Goal: Complete application form

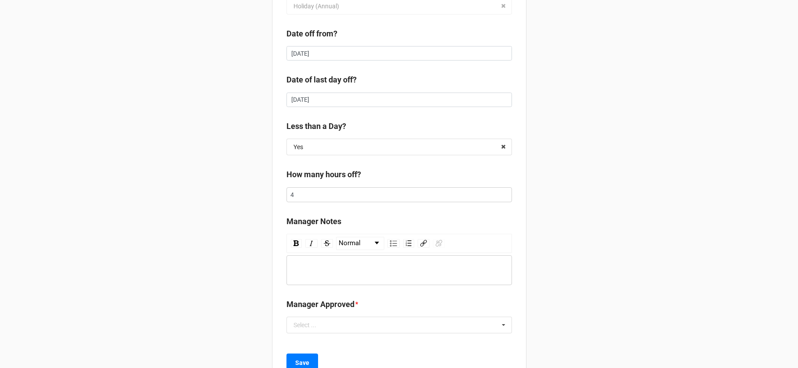
scroll to position [129, 0]
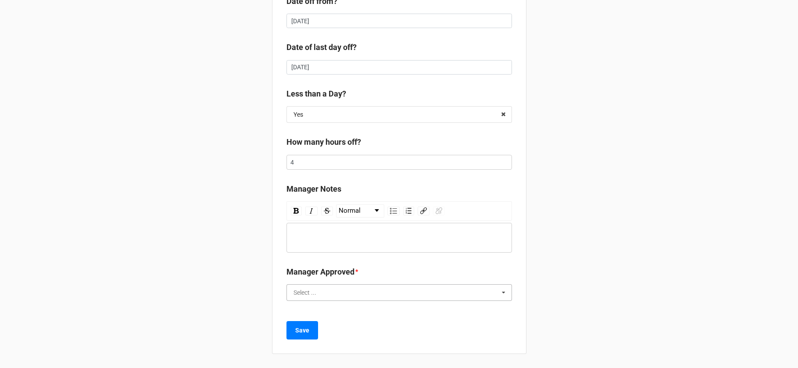
click at [331, 291] on input "text" at bounding box center [399, 293] width 225 height 16
click at [326, 306] on div "Yes" at bounding box center [399, 309] width 225 height 16
drag, startPoint x: 298, startPoint y: 327, endPoint x: 308, endPoint y: 322, distance: 11.4
click at [298, 327] on b "Save" at bounding box center [302, 330] width 14 height 9
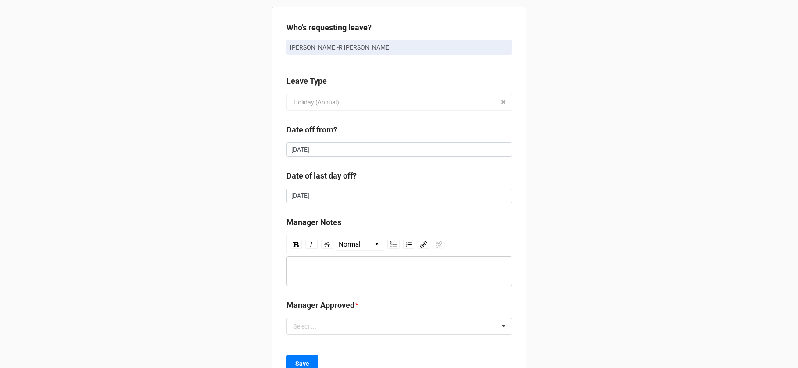
scroll to position [34, 0]
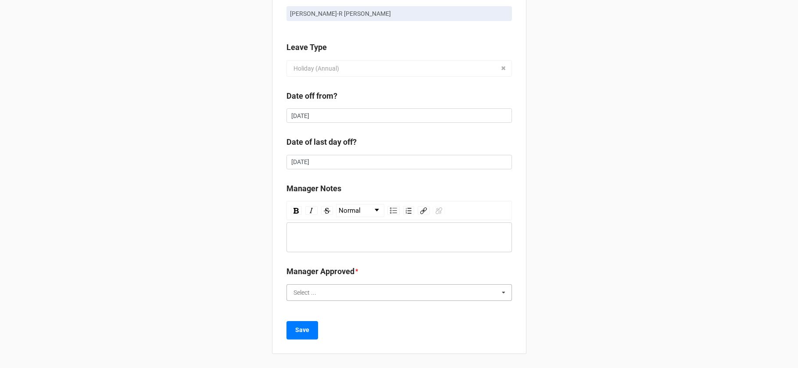
click at [333, 298] on input "text" at bounding box center [399, 293] width 225 height 16
click at [318, 312] on div "Yes" at bounding box center [399, 309] width 225 height 16
drag, startPoint x: 296, startPoint y: 330, endPoint x: 341, endPoint y: 306, distance: 50.6
click at [297, 330] on b "Save" at bounding box center [302, 330] width 14 height 9
